Goal: Task Accomplishment & Management: Manage account settings

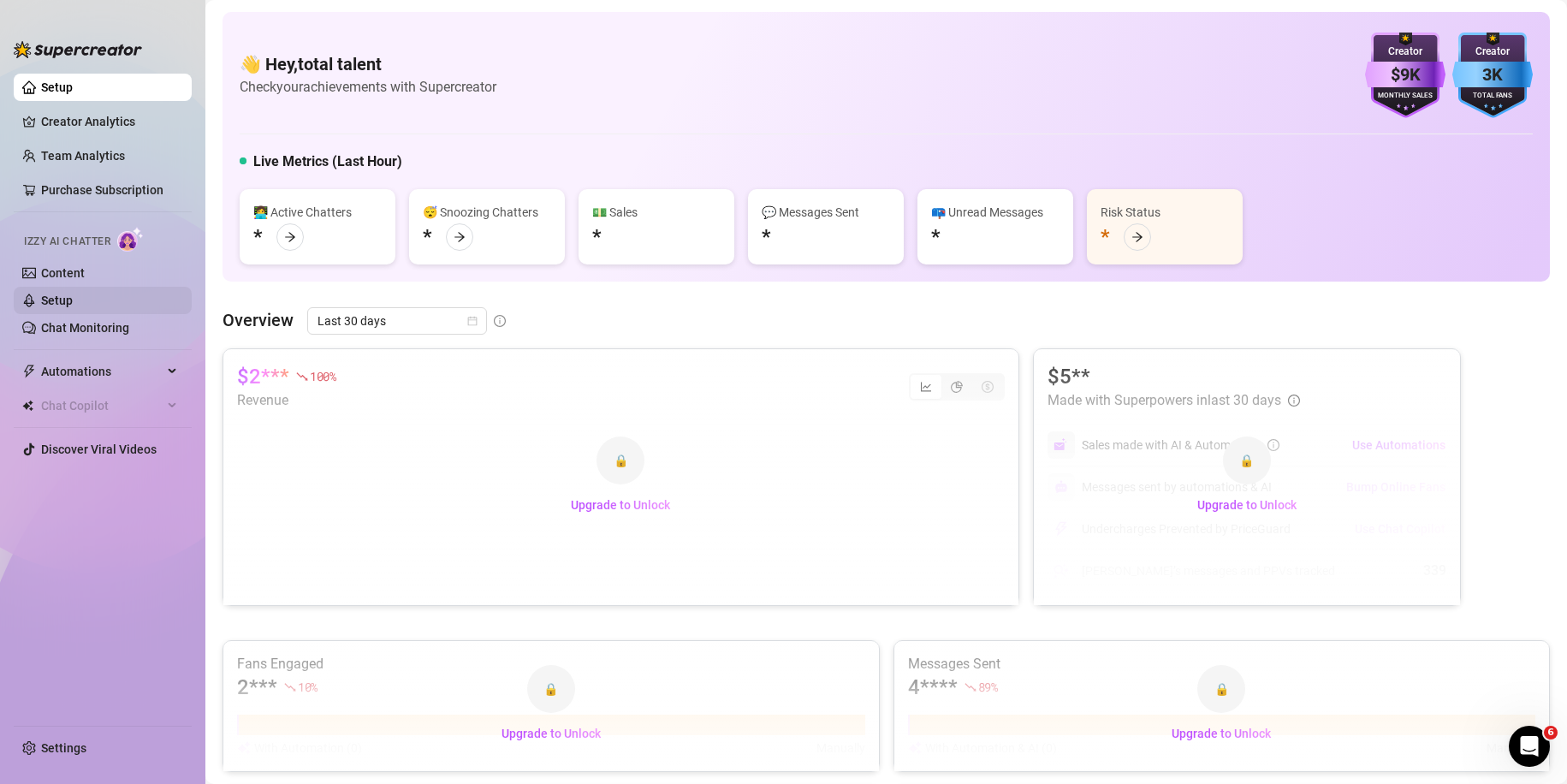
click at [73, 294] on link "Setup" at bounding box center [56, 300] width 31 height 13
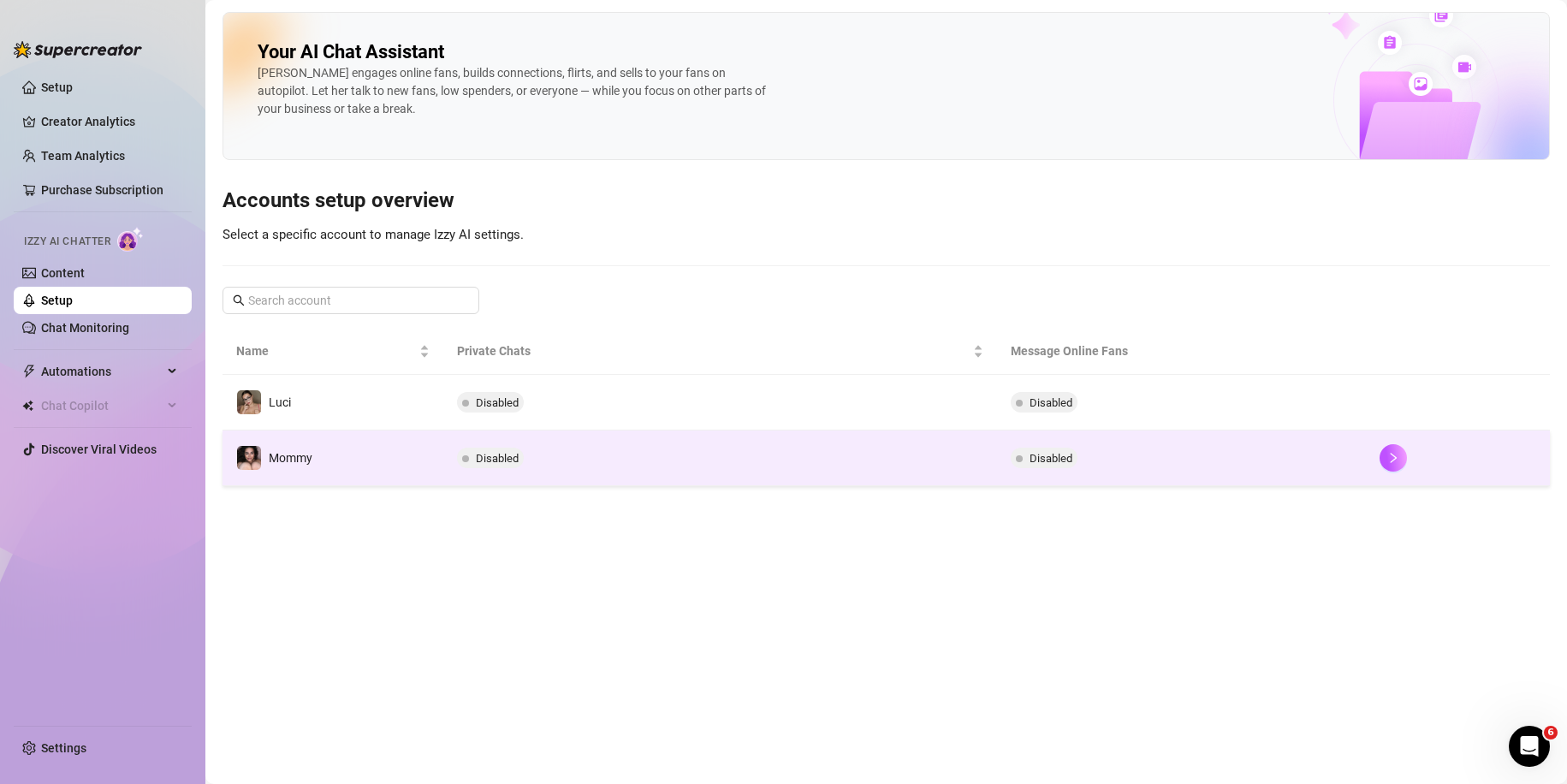
click at [390, 447] on td "Mommy" at bounding box center [332, 458] width 220 height 55
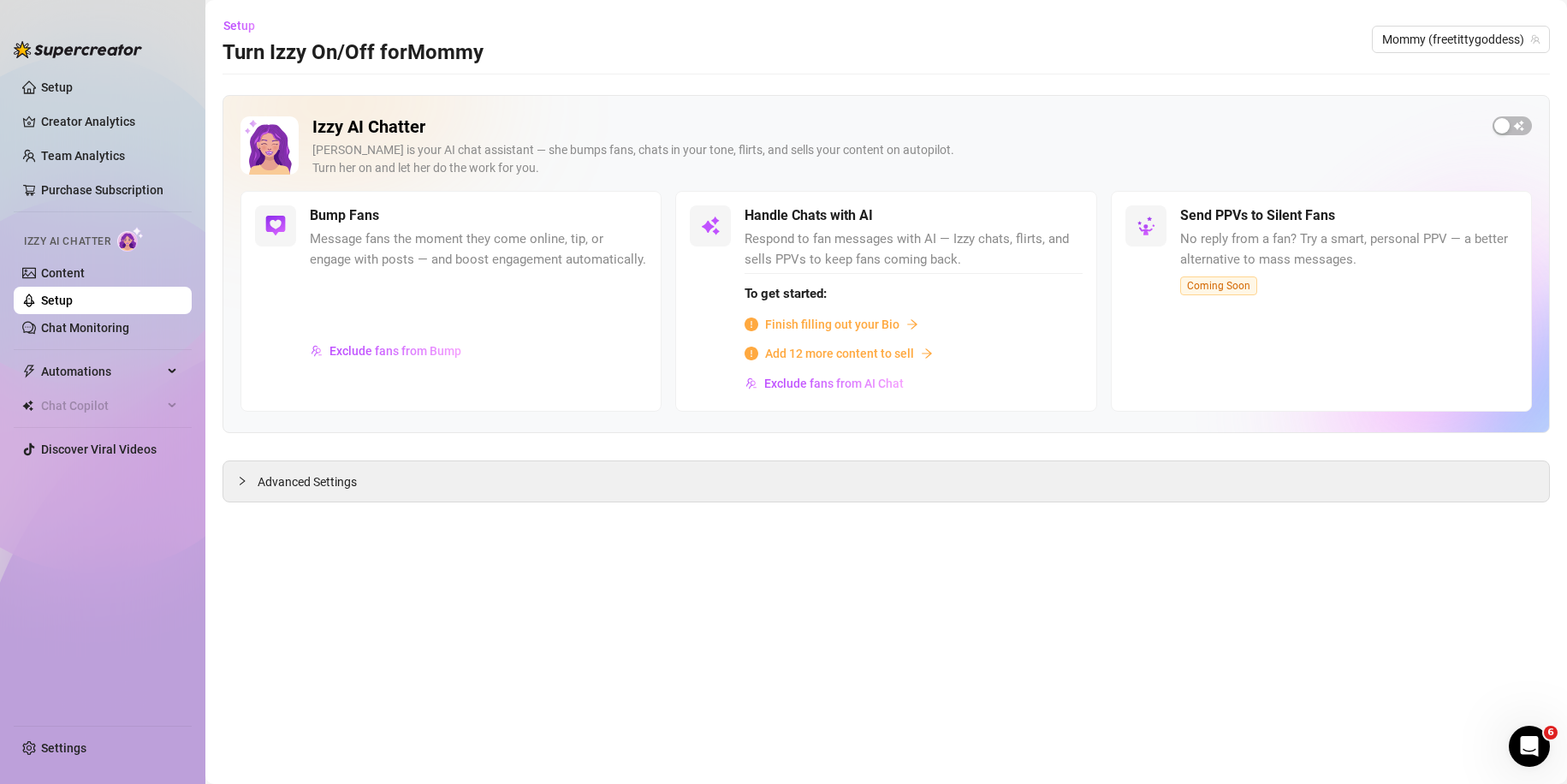
click at [683, 504] on main "Setup Turn Izzy On/Off for Mommy Mommy (freetittygoddess) Izzy AI Chatter [PERS…" at bounding box center [886, 392] width 1362 height 784
click at [687, 491] on div "Advanced Settings" at bounding box center [886, 481] width 1326 height 40
click at [261, 474] on span "Advanced Settings" at bounding box center [307, 481] width 99 height 19
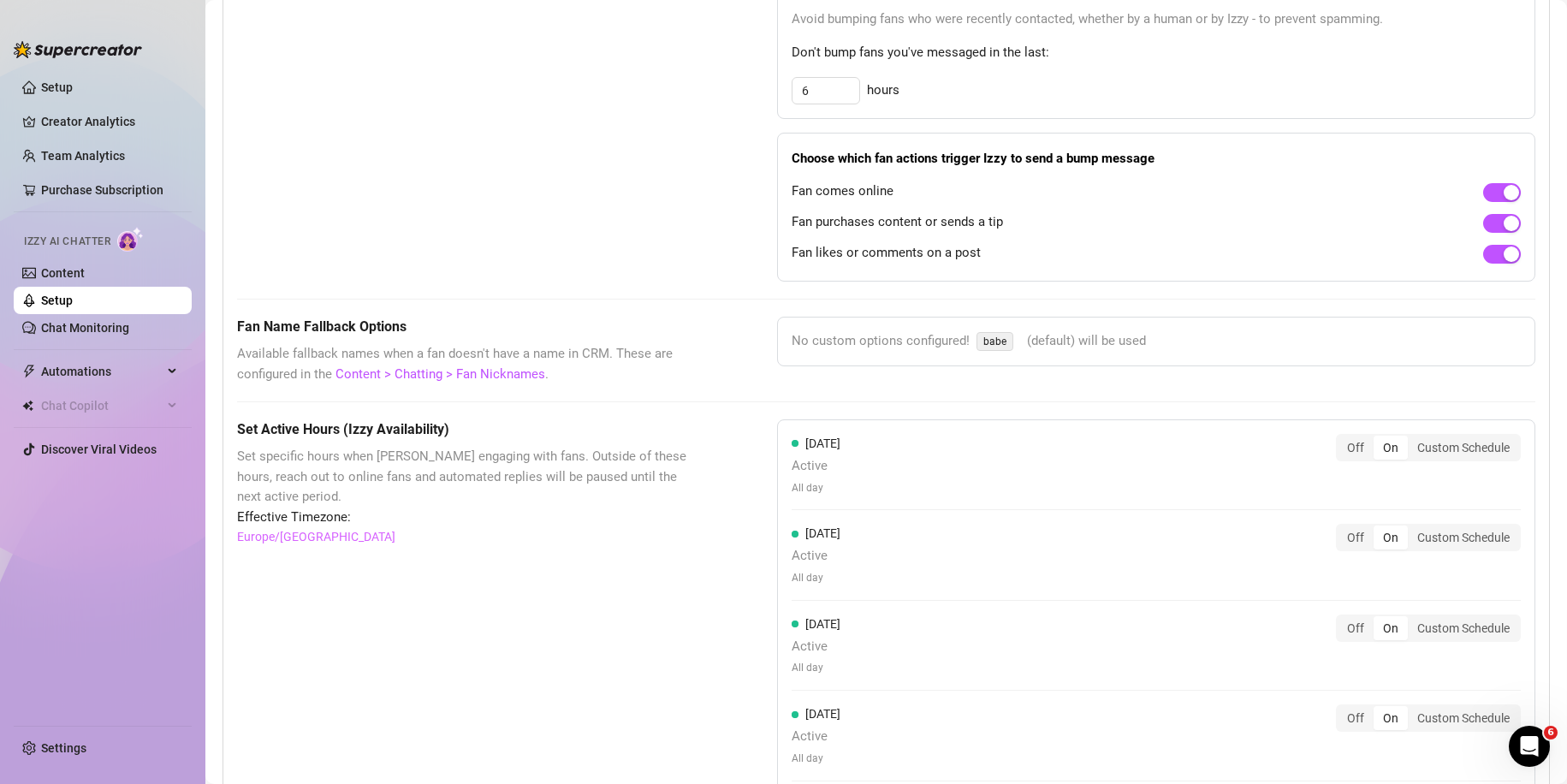
scroll to position [1369, 0]
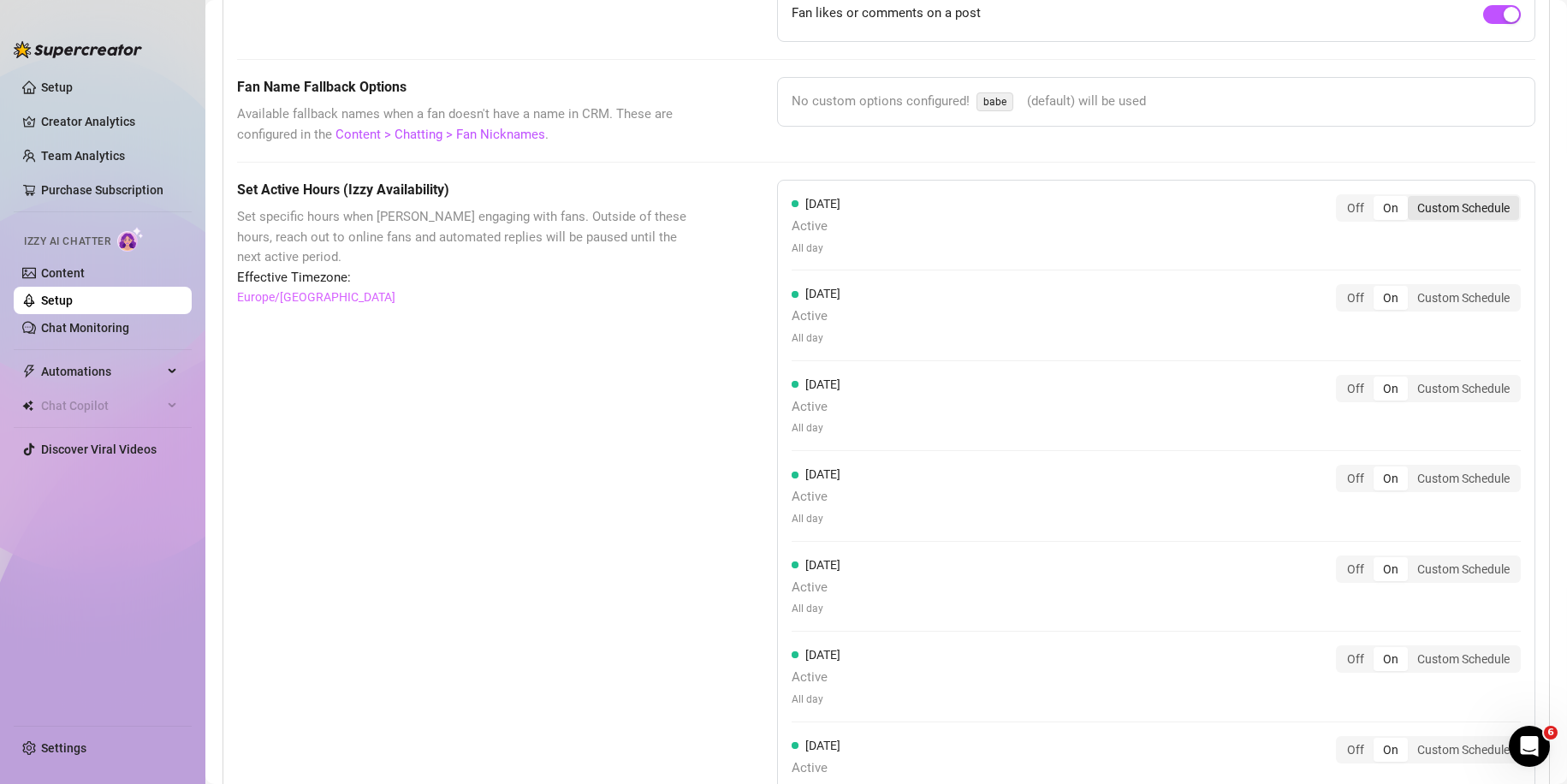
click at [1429, 214] on div "Custom Schedule" at bounding box center [1463, 208] width 112 height 24
click at [1413, 199] on input "Custom Schedule" at bounding box center [1413, 199] width 0 height 0
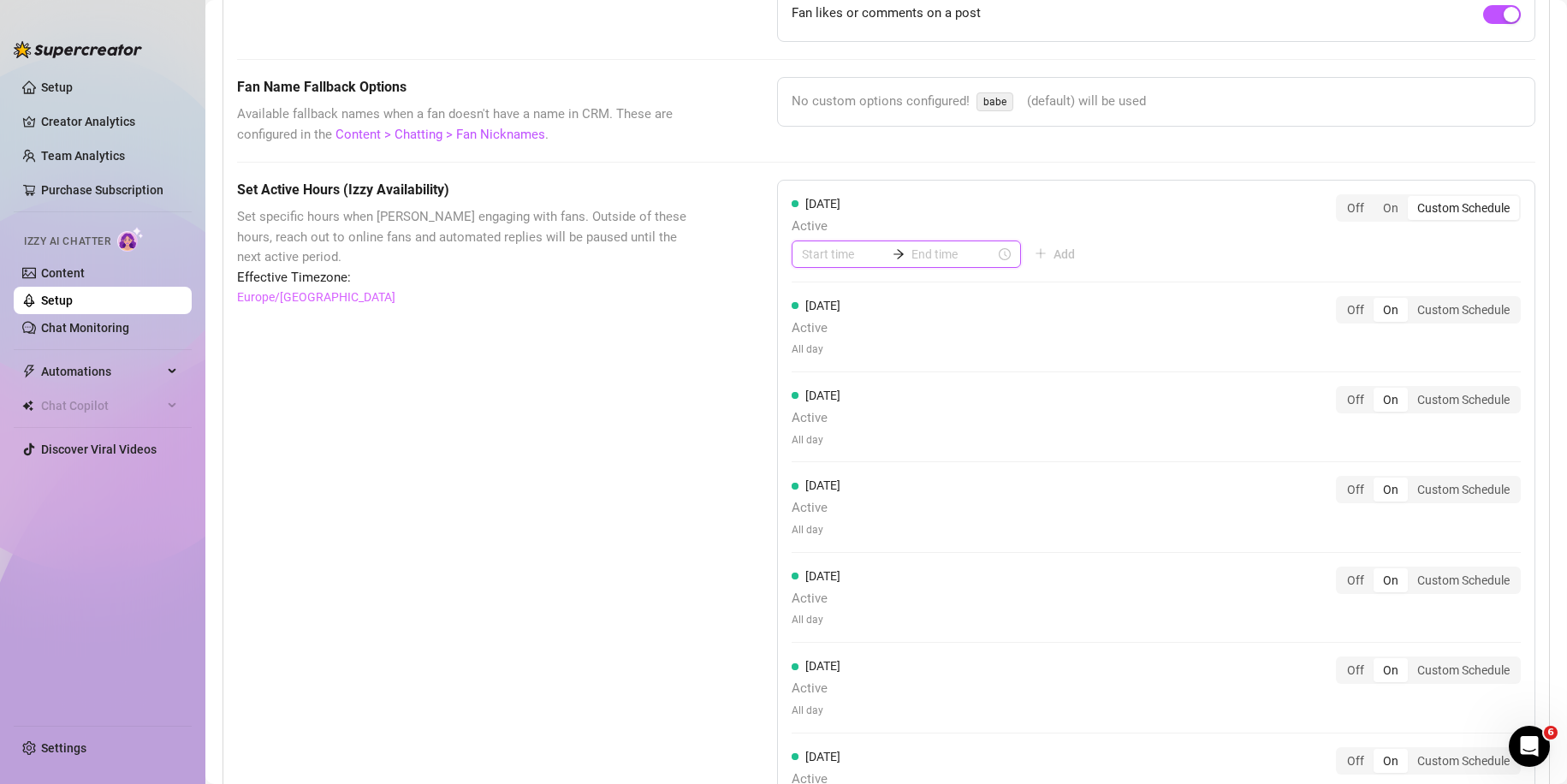
click at [850, 260] on input at bounding box center [844, 253] width 84 height 19
click at [844, 260] on input at bounding box center [844, 253] width 84 height 19
click at [817, 400] on div "11" at bounding box center [810, 392] width 41 height 24
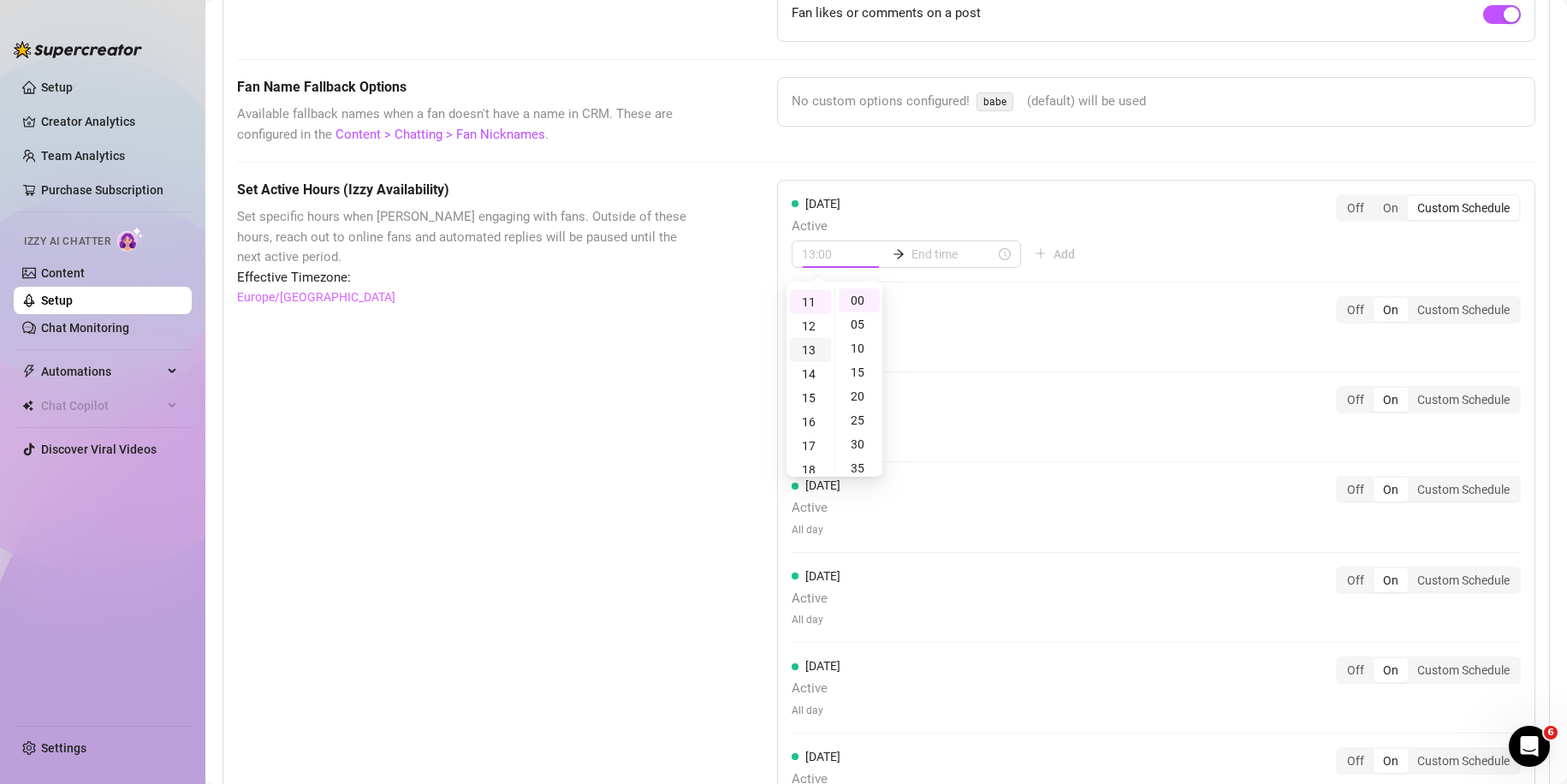
click at [813, 347] on div "13" at bounding box center [810, 350] width 41 height 24
click at [812, 345] on div "11" at bounding box center [810, 339] width 41 height 24
type input "11:00"
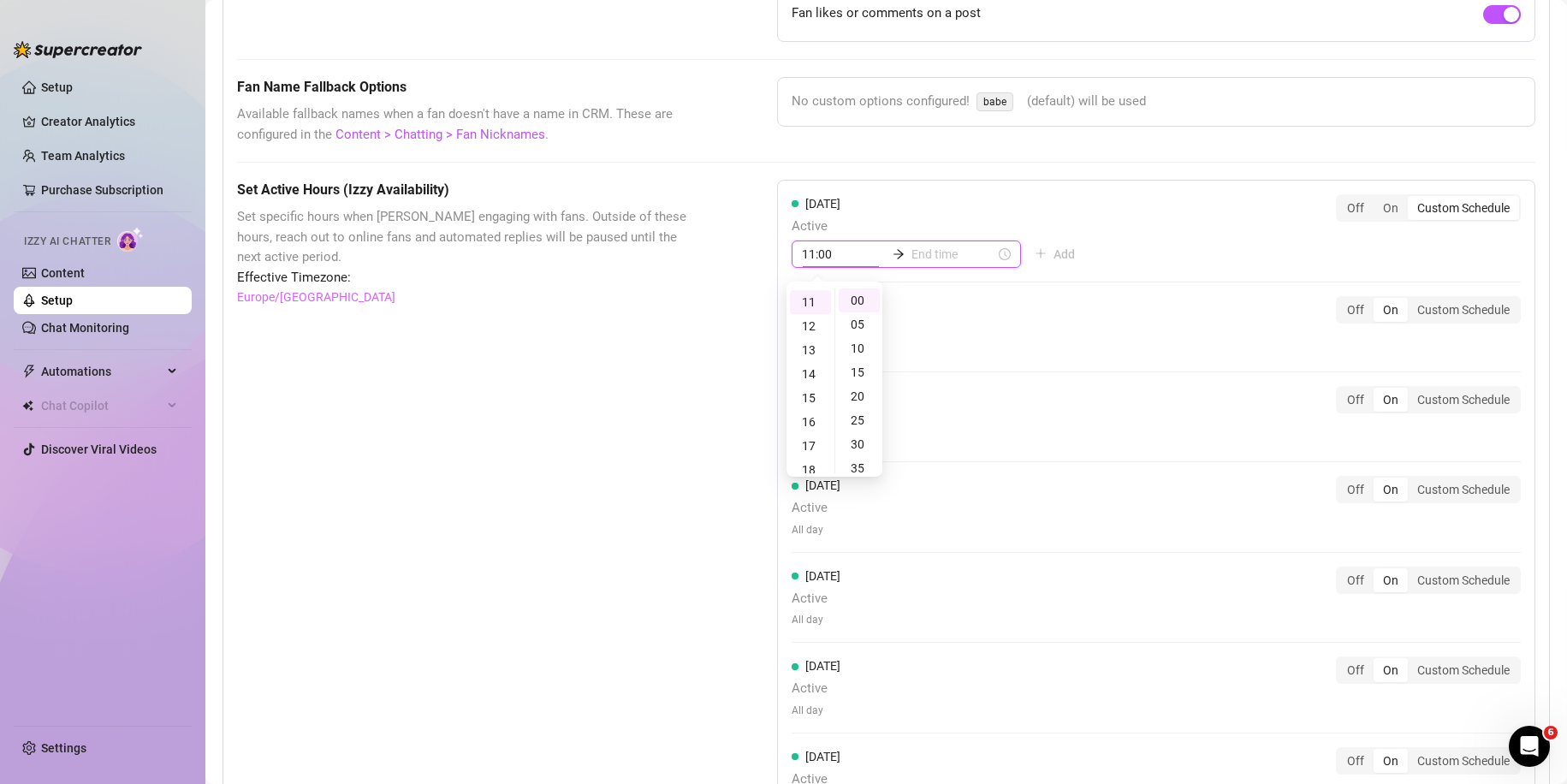
click at [919, 252] on input at bounding box center [953, 253] width 84 height 19
type input "11:00"
click at [871, 346] on div "13" at bounding box center [868, 350] width 41 height 24
type input "13:00"
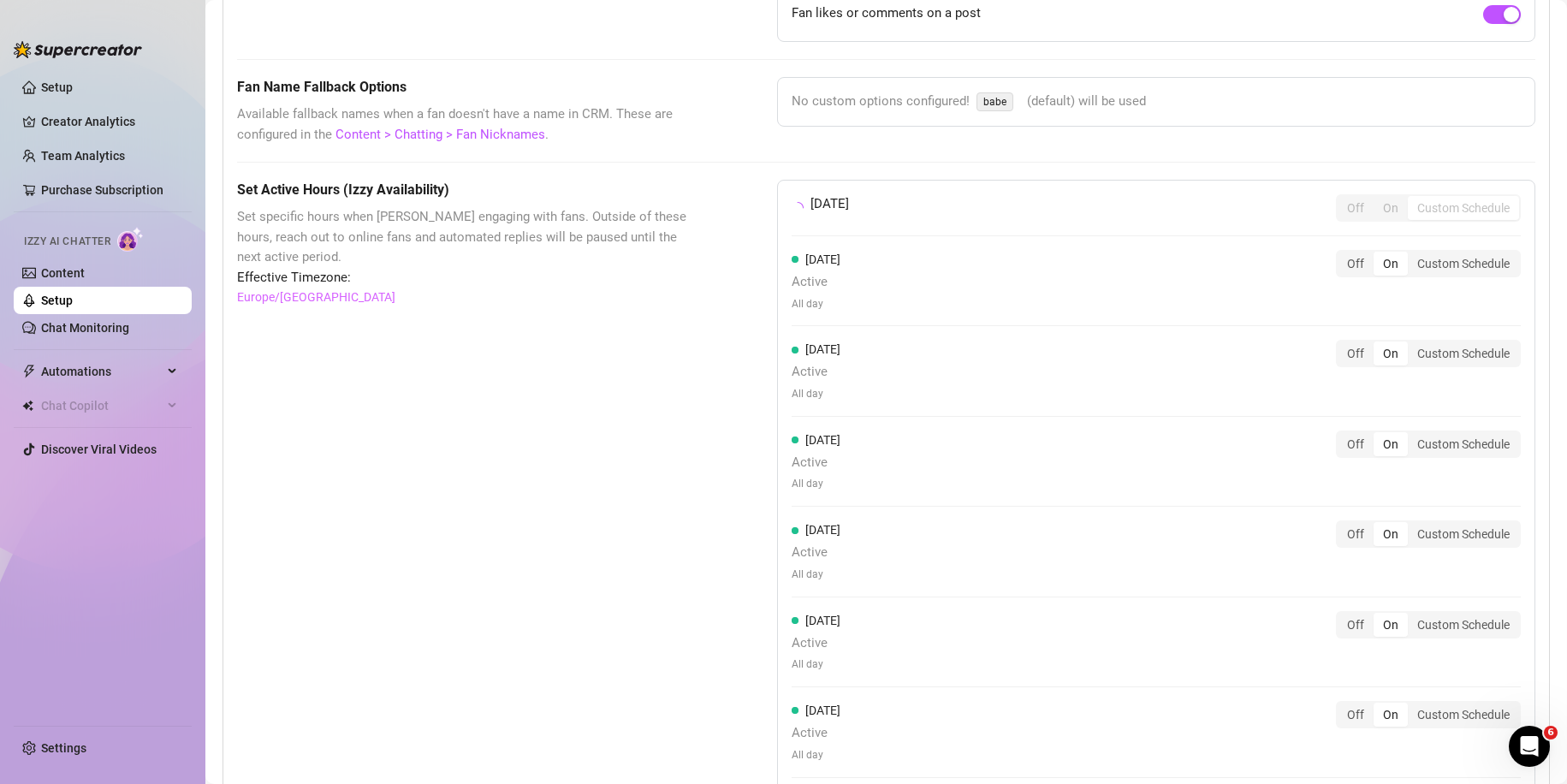
click at [1085, 259] on div "[DATE] Off On Custom Schedule [DATE] Active All day Off On Custom Schedule [DAT…" at bounding box center [1157, 485] width 759 height 612
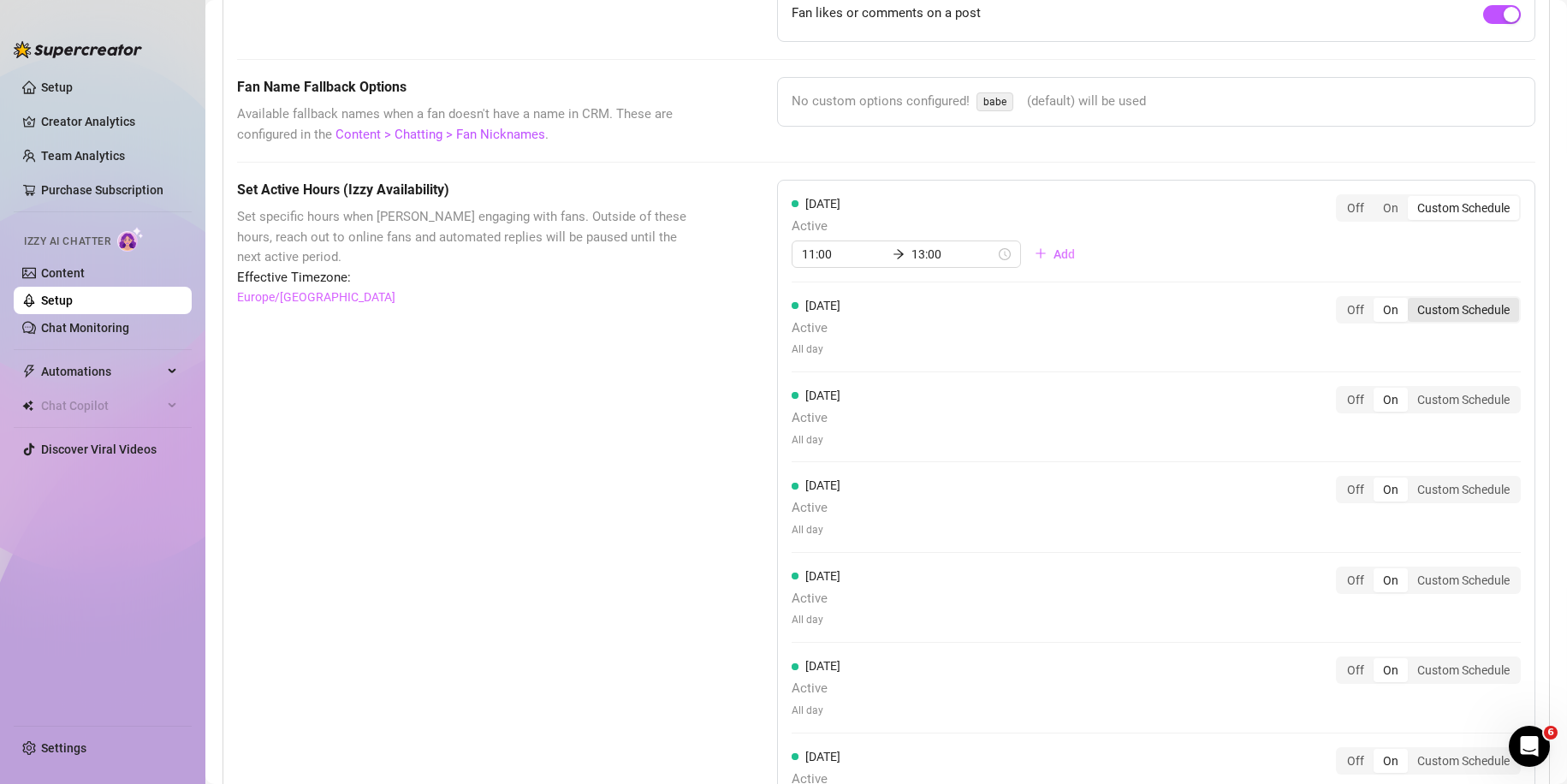
click at [1414, 306] on div "Custom Schedule" at bounding box center [1463, 309] width 112 height 24
click at [1413, 301] on input "Custom Schedule" at bounding box center [1413, 301] width 0 height 0
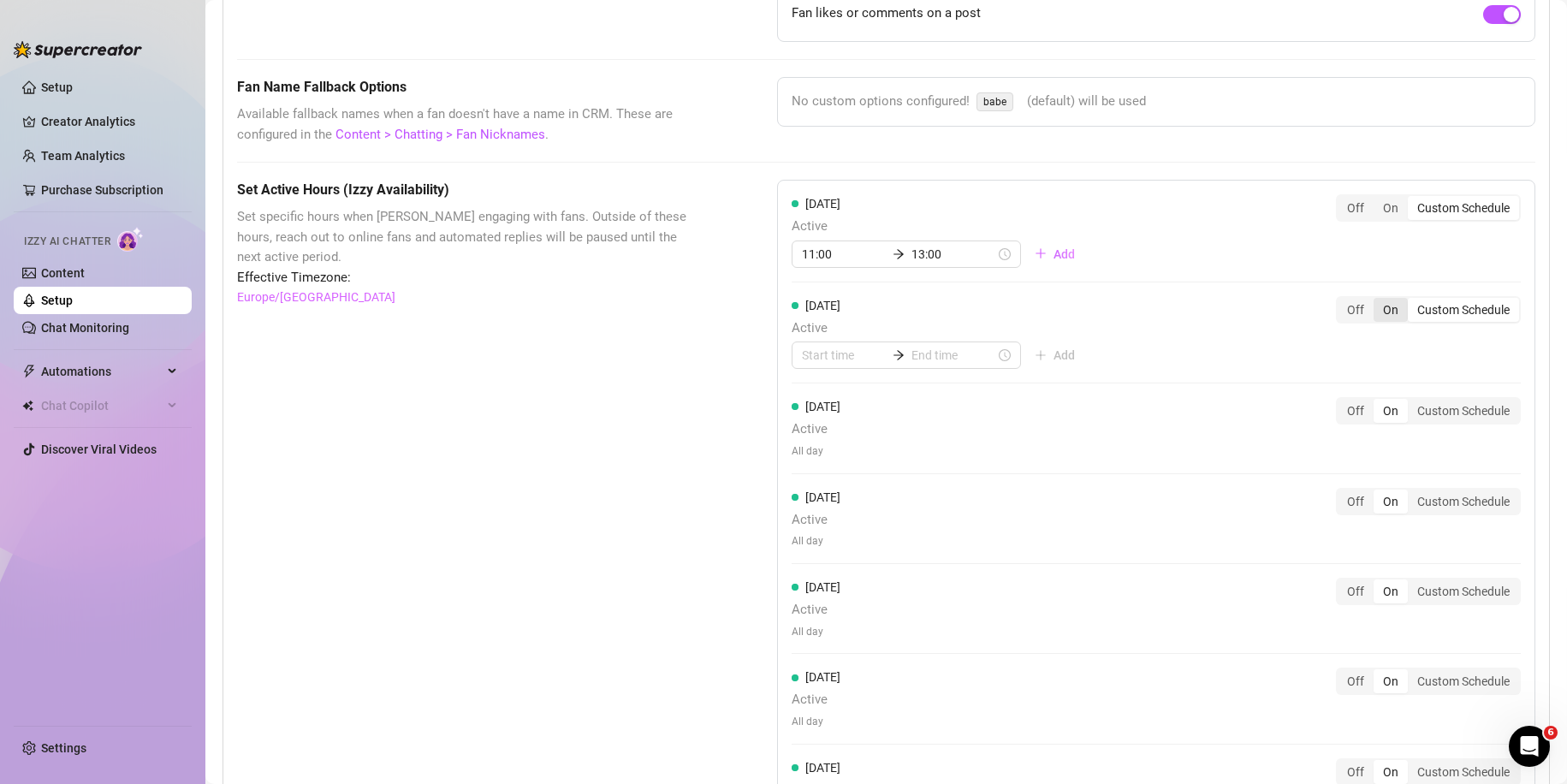
click at [1384, 309] on div "On" at bounding box center [1390, 309] width 34 height 24
click at [1378, 301] on input "On" at bounding box center [1378, 301] width 0 height 0
